Goal: Complete application form: Complete application form

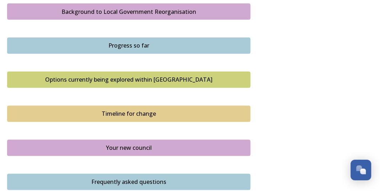
scroll to position [414, 0]
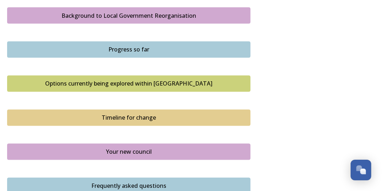
click at [119, 20] on div "Background to Local Government Reorganisation" at bounding box center [128, 15] width 235 height 9
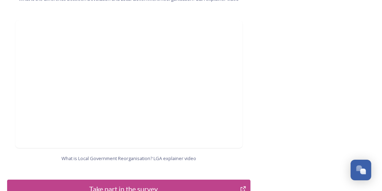
scroll to position [828, 0]
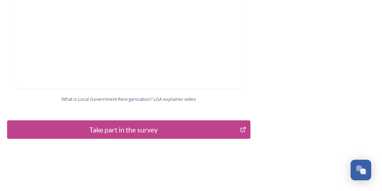
click at [119, 124] on div "Take part in the survey" at bounding box center [123, 129] width 225 height 11
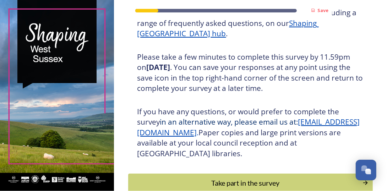
scroll to position [160, 0]
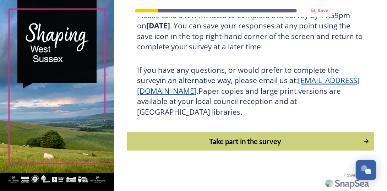
click at [214, 139] on div "Take part in the survey" at bounding box center [245, 141] width 229 height 11
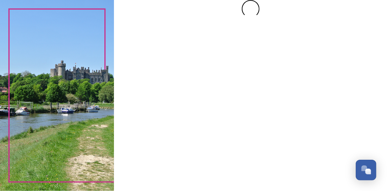
scroll to position [0, 0]
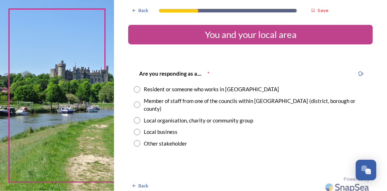
click at [136, 89] on input "radio" at bounding box center [137, 89] width 6 height 6
radio input "true"
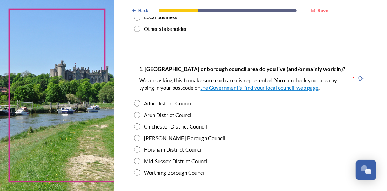
scroll to position [118, 0]
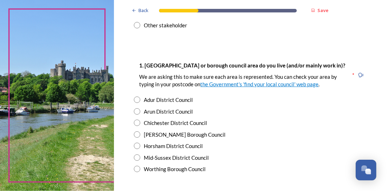
click at [137, 108] on input "radio" at bounding box center [137, 111] width 6 height 6
radio input "true"
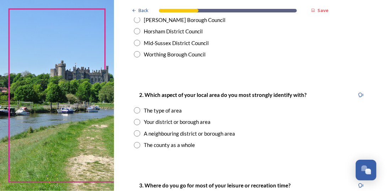
scroll to position [236, 0]
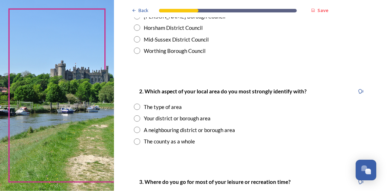
click at [136, 115] on input "radio" at bounding box center [137, 118] width 6 height 6
radio input "true"
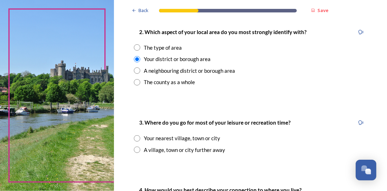
click at [138, 135] on input "radio" at bounding box center [137, 138] width 6 height 6
radio input "true"
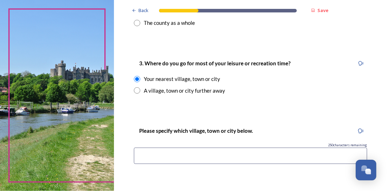
scroll to position [414, 0]
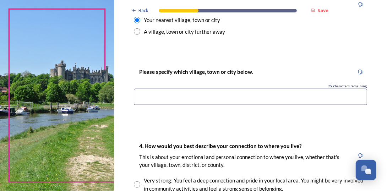
click at [160, 89] on input at bounding box center [250, 97] width 233 height 16
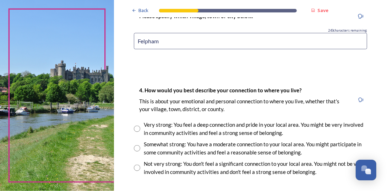
scroll to position [473, 0]
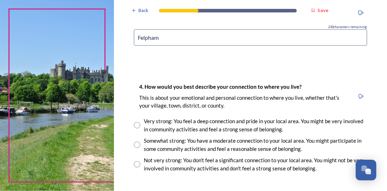
type input "Felpham"
click at [138, 142] on input "radio" at bounding box center [137, 145] width 6 height 6
radio input "true"
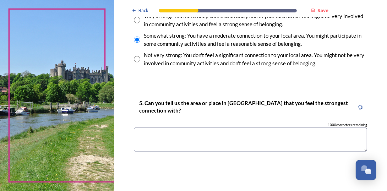
scroll to position [592, 0]
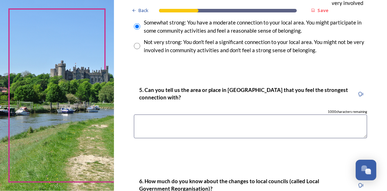
click at [167, 117] on textarea at bounding box center [250, 127] width 233 height 24
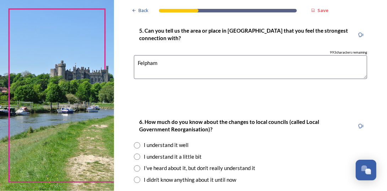
type textarea "Felpham"
click at [138, 154] on input "radio" at bounding box center [137, 157] width 6 height 6
radio input "true"
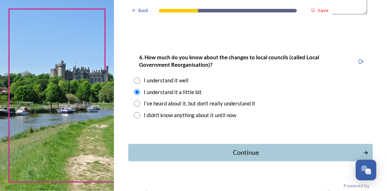
scroll to position [718, 0]
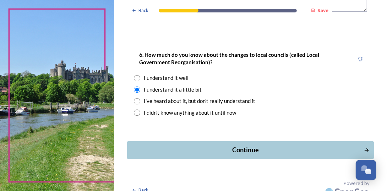
click at [229, 145] on div "Continue" at bounding box center [245, 150] width 229 height 10
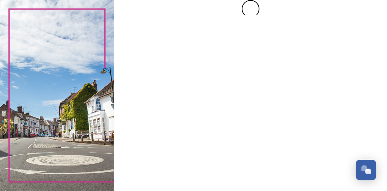
scroll to position [0, 0]
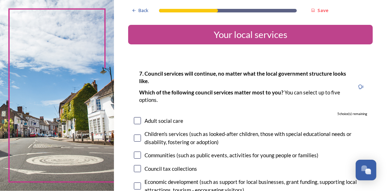
click at [136, 119] on input "checkbox" at bounding box center [137, 120] width 7 height 7
checkbox input "true"
click at [138, 140] on input "checkbox" at bounding box center [137, 138] width 7 height 7
checkbox input "true"
click at [138, 157] on input "checkbox" at bounding box center [137, 155] width 7 height 7
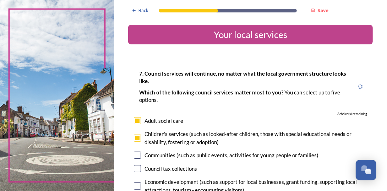
checkbox input "true"
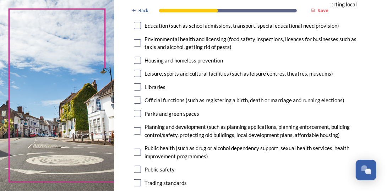
scroll to position [236, 0]
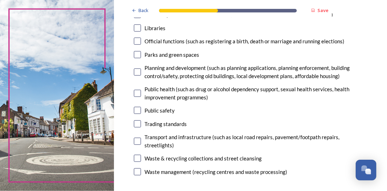
click at [138, 71] on input "checkbox" at bounding box center [137, 72] width 7 height 7
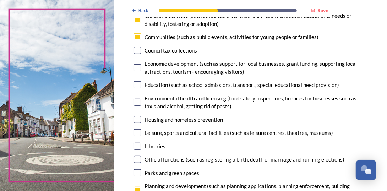
scroll to position [178, 0]
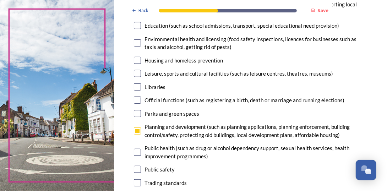
click at [136, 131] on input "checkbox" at bounding box center [137, 130] width 7 height 7
checkbox input "false"
click at [139, 151] on input "checkbox" at bounding box center [137, 152] width 7 height 7
checkbox input "true"
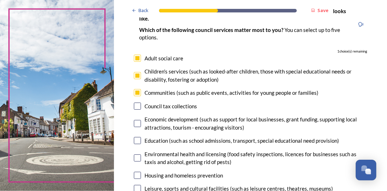
scroll to position [59, 0]
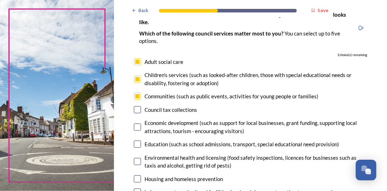
click at [138, 143] on input "checkbox" at bounding box center [137, 144] width 7 height 7
checkbox input "true"
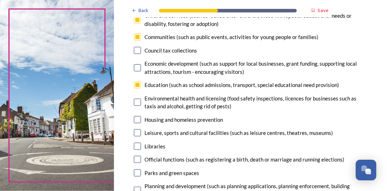
scroll to position [178, 0]
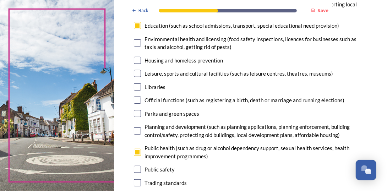
click at [137, 150] on input "checkbox" at bounding box center [137, 152] width 7 height 7
checkbox input "false"
click at [140, 132] on input "checkbox" at bounding box center [137, 130] width 7 height 7
checkbox input "true"
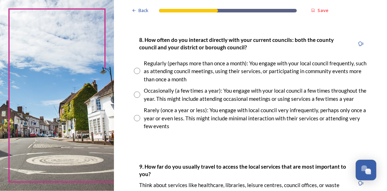
scroll to position [414, 0]
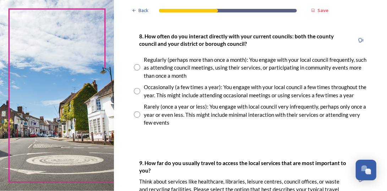
click at [136, 114] on input "radio" at bounding box center [137, 115] width 6 height 6
radio input "true"
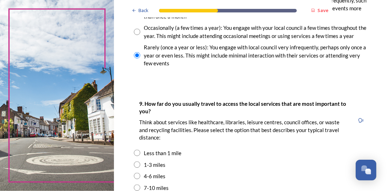
scroll to position [533, 0]
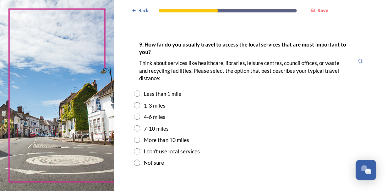
click at [138, 103] on input "radio" at bounding box center [137, 105] width 6 height 6
radio input "true"
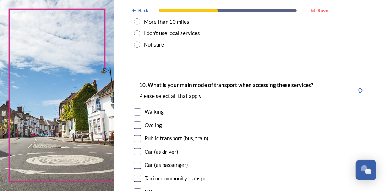
scroll to position [710, 0]
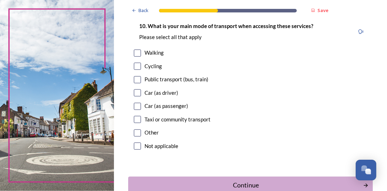
click at [136, 92] on input "checkbox" at bounding box center [137, 92] width 7 height 7
checkbox input "true"
click at [139, 77] on input "checkbox" at bounding box center [137, 79] width 7 height 7
checkbox input "true"
click at [137, 66] on input "checkbox" at bounding box center [137, 65] width 7 height 7
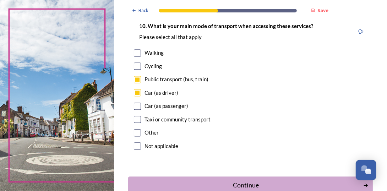
checkbox input "true"
click at [137, 52] on input "checkbox" at bounding box center [137, 52] width 7 height 7
checkbox input "true"
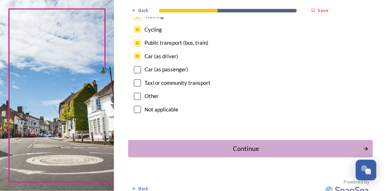
scroll to position [754, 0]
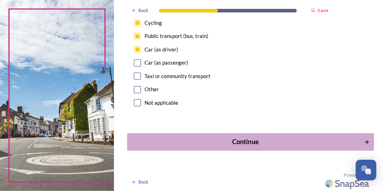
click at [189, 148] on button "Continue" at bounding box center [250, 141] width 247 height 17
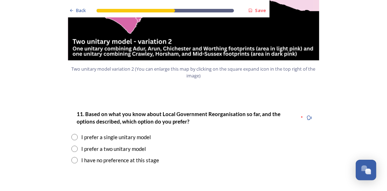
scroll to position [888, 0]
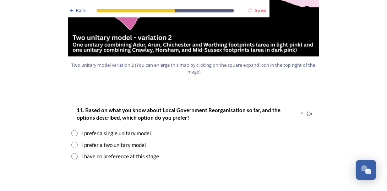
click at [72, 130] on input "radio" at bounding box center [74, 133] width 6 height 6
radio input "true"
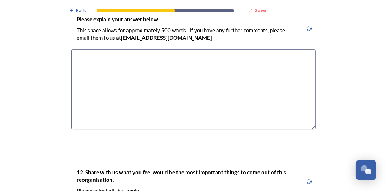
scroll to position [1124, 0]
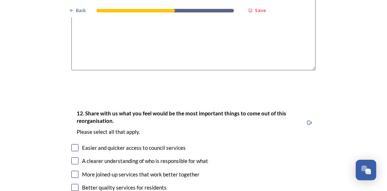
click at [73, 157] on input "checkbox" at bounding box center [74, 160] width 7 height 7
checkbox input "true"
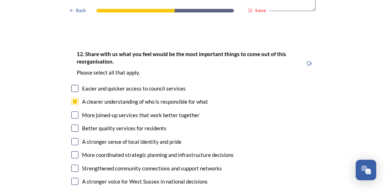
click at [74, 165] on input "checkbox" at bounding box center [74, 168] width 7 height 7
checkbox input "true"
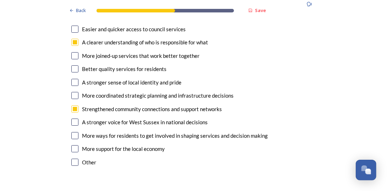
click at [73, 119] on input "checkbox" at bounding box center [74, 122] width 7 height 7
checkbox input "true"
click at [73, 52] on input "checkbox" at bounding box center [74, 55] width 7 height 7
checkbox input "true"
click at [71, 65] on input "checkbox" at bounding box center [74, 68] width 7 height 7
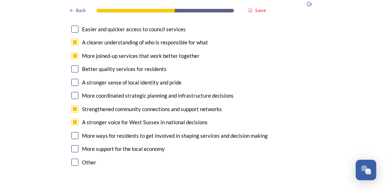
checkbox input "true"
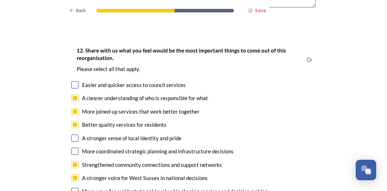
scroll to position [1184, 0]
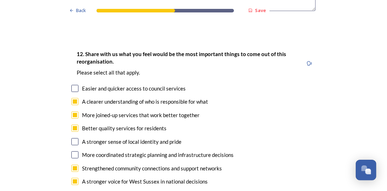
click at [74, 85] on input "checkbox" at bounding box center [74, 88] width 7 height 7
checkbox input "true"
click at [72, 138] on input "checkbox" at bounding box center [74, 141] width 7 height 7
checkbox input "true"
click at [74, 151] on input "checkbox" at bounding box center [74, 154] width 7 height 7
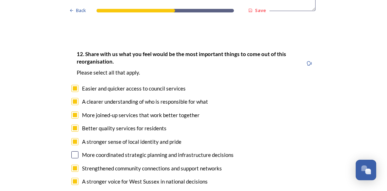
checkbox input "true"
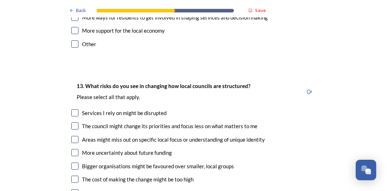
scroll to position [1420, 0]
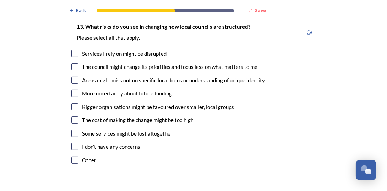
click at [73, 116] on input "checkbox" at bounding box center [74, 119] width 7 height 7
checkbox input "true"
click at [74, 143] on input "checkbox" at bounding box center [74, 146] width 7 height 7
checkbox input "true"
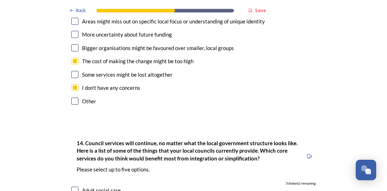
scroll to position [1539, 0]
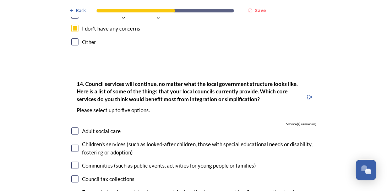
click at [72, 127] on input "checkbox" at bounding box center [74, 130] width 7 height 7
checkbox input "true"
click at [72, 145] on input "checkbox" at bounding box center [74, 148] width 7 height 7
checkbox input "true"
click at [72, 162] on input "checkbox" at bounding box center [74, 165] width 7 height 7
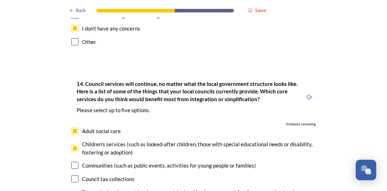
checkbox input "true"
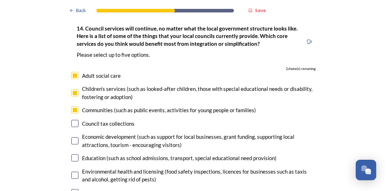
scroll to position [1598, 0]
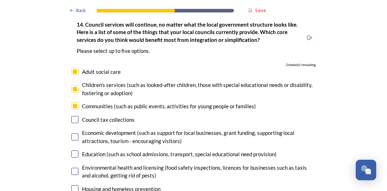
click at [75, 151] on input "checkbox" at bounding box center [74, 154] width 7 height 7
checkbox input "true"
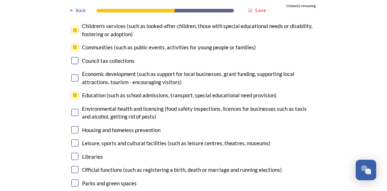
scroll to position [1716, 0]
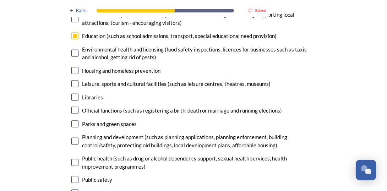
click at [72, 138] on input "checkbox" at bounding box center [74, 141] width 7 height 7
checkbox input "true"
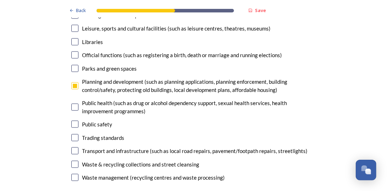
scroll to position [1775, 0]
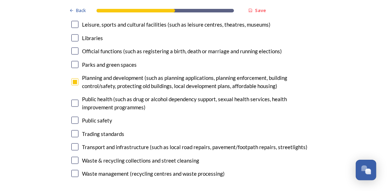
click at [71, 143] on input "checkbox" at bounding box center [74, 146] width 7 height 7
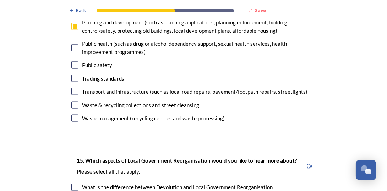
scroll to position [1834, 0]
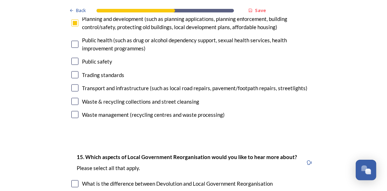
click at [71, 85] on input "checkbox" at bounding box center [74, 88] width 7 height 7
checkbox input "false"
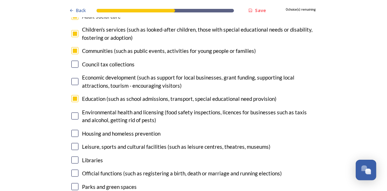
scroll to position [1657, 0]
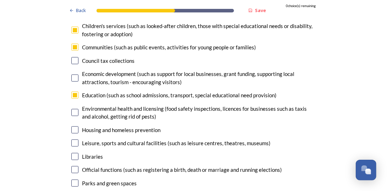
checkbox input "false"
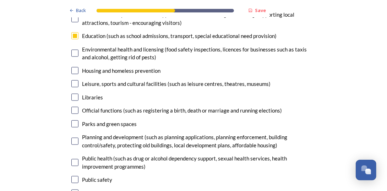
scroll to position [1775, 0]
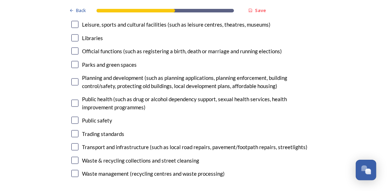
click at [74, 143] on input "checkbox" at bounding box center [74, 146] width 7 height 7
checkbox input "true"
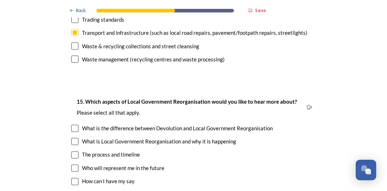
scroll to position [1894, 0]
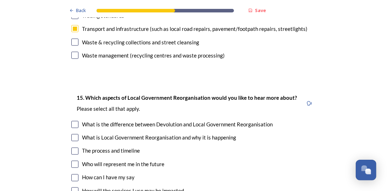
click at [71, 148] on input "checkbox" at bounding box center [74, 151] width 7 height 7
checkbox input "true"
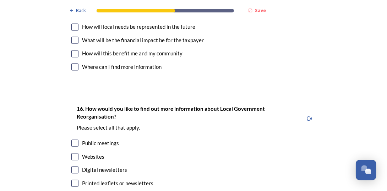
scroll to position [2131, 0]
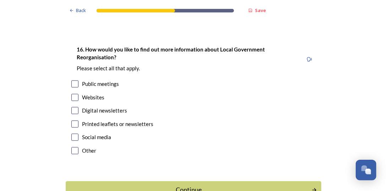
click at [73, 134] on input "checkbox" at bounding box center [74, 137] width 7 height 7
checkbox input "true"
click at [96, 181] on button "Continue" at bounding box center [193, 189] width 258 height 17
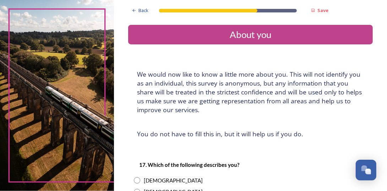
scroll to position [59, 0]
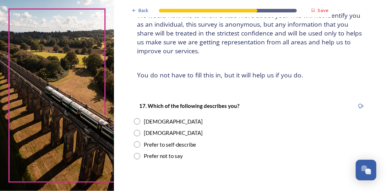
click at [136, 124] on input "radio" at bounding box center [137, 121] width 6 height 6
radio input "true"
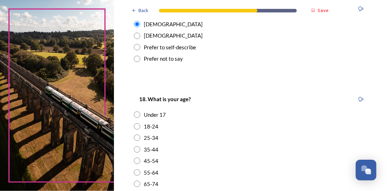
scroll to position [178, 0]
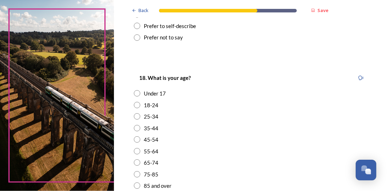
click at [138, 139] on input "radio" at bounding box center [137, 139] width 6 height 6
radio input "true"
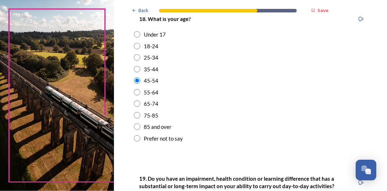
scroll to position [296, 0]
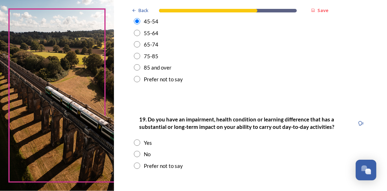
click at [135, 153] on input "radio" at bounding box center [137, 154] width 6 height 6
radio input "true"
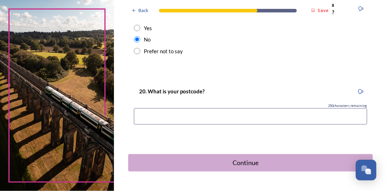
scroll to position [414, 0]
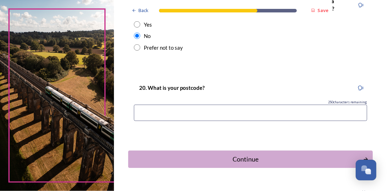
click at [149, 109] on input at bounding box center [250, 113] width 233 height 16
type input "PO22 8GD"
click at [179, 160] on div "Continue" at bounding box center [245, 159] width 229 height 10
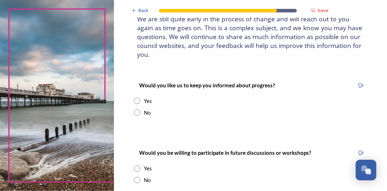
scroll to position [59, 0]
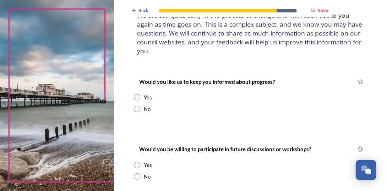
click at [138, 97] on input "radio" at bounding box center [137, 97] width 6 height 6
radio input "true"
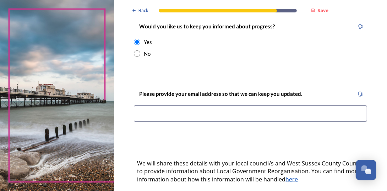
scroll to position [118, 0]
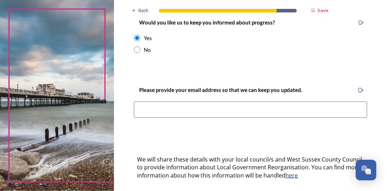
click at [212, 109] on input at bounding box center [250, 110] width 233 height 16
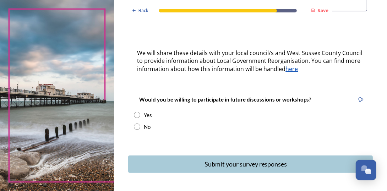
scroll to position [247, 0]
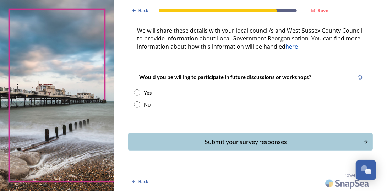
type input "[EMAIL_ADDRESS][DOMAIN_NAME]"
click at [136, 103] on input "radio" at bounding box center [137, 104] width 6 height 6
radio input "true"
click at [224, 143] on div "Submit your survey responses" at bounding box center [245, 142] width 229 height 10
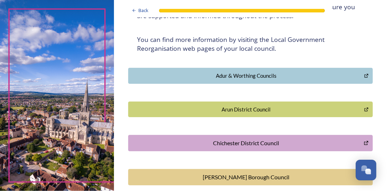
scroll to position [118, 0]
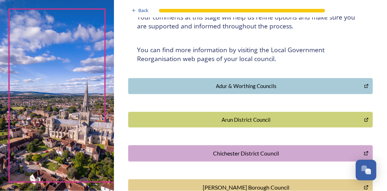
click at [243, 118] on div "Arun District Council" at bounding box center [246, 120] width 228 height 8
